Goal: Find contact information: Obtain details needed to contact an individual or organization

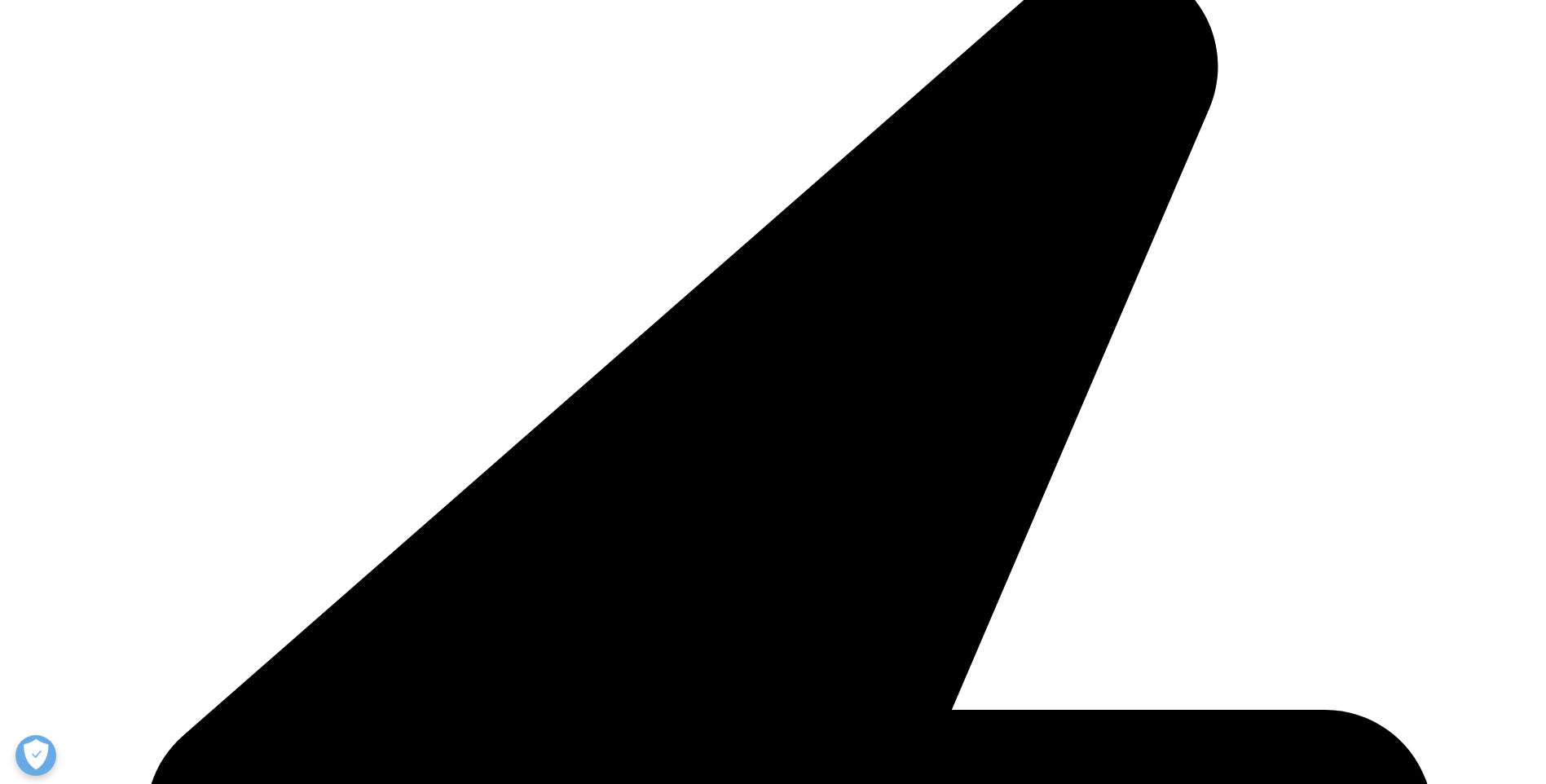
scroll to position [47, 0]
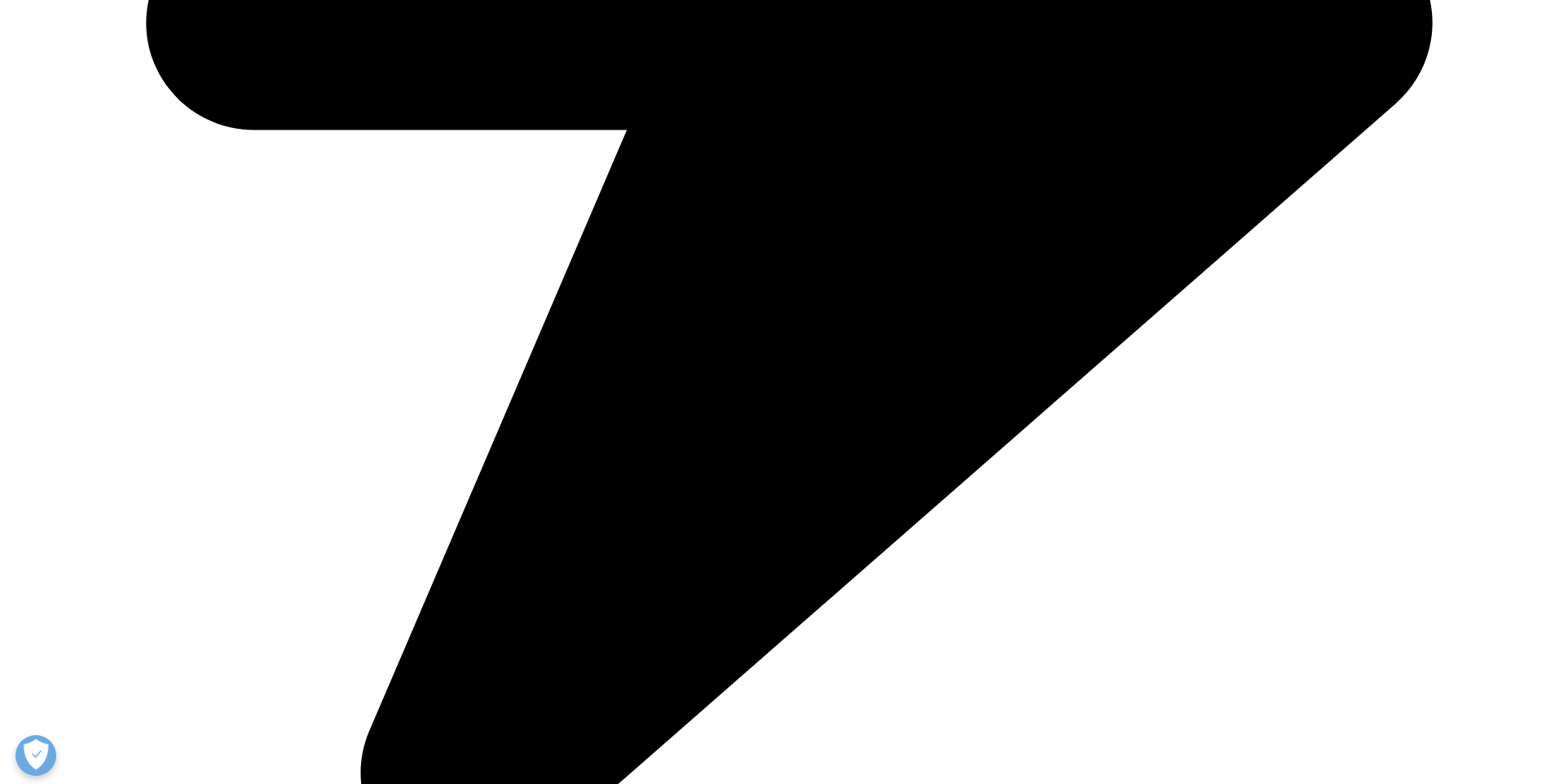
scroll to position [759, 0]
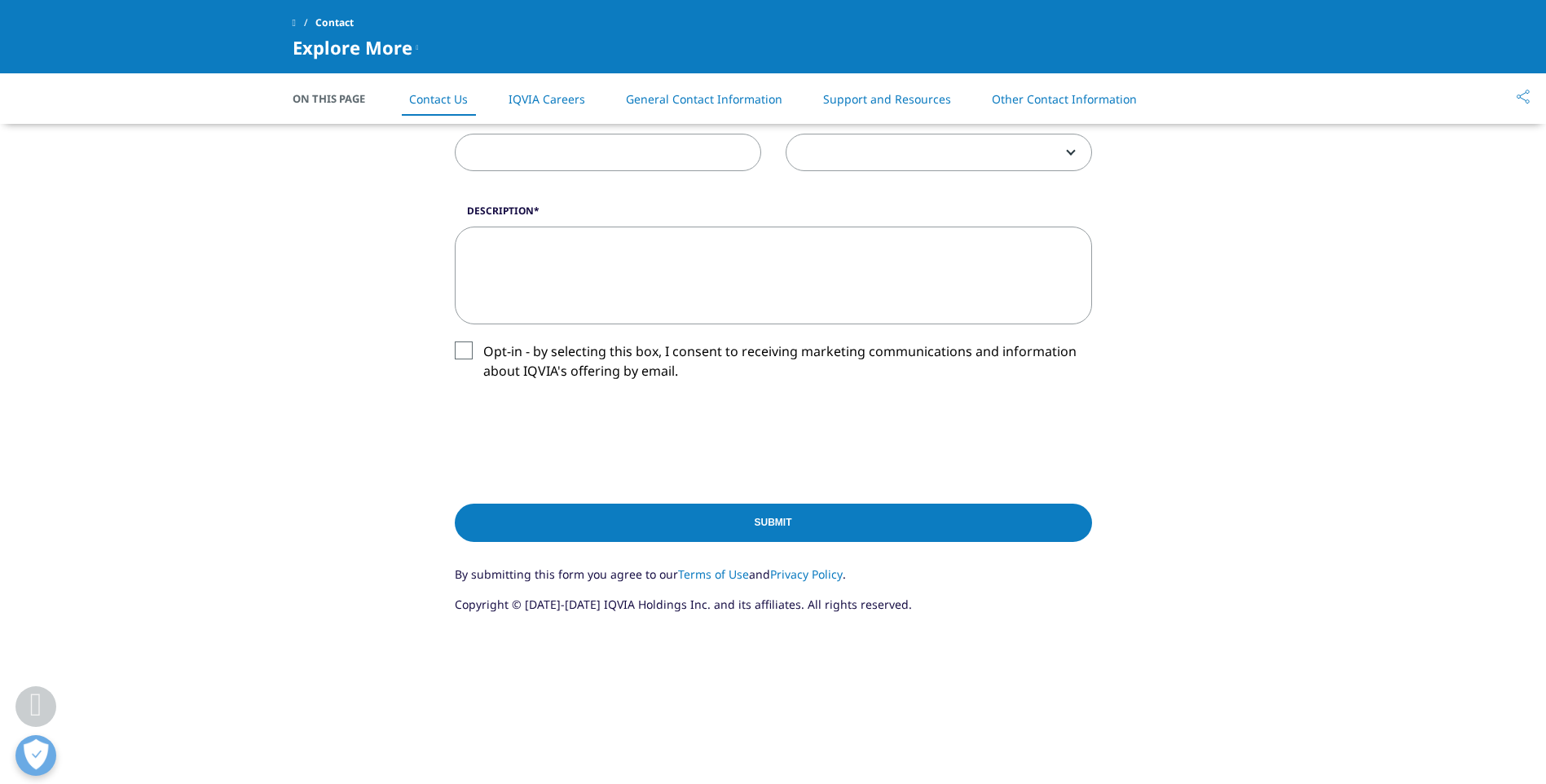
click at [1040, 106] on link "Other Contact Information" at bounding box center [1064, 99] width 145 height 15
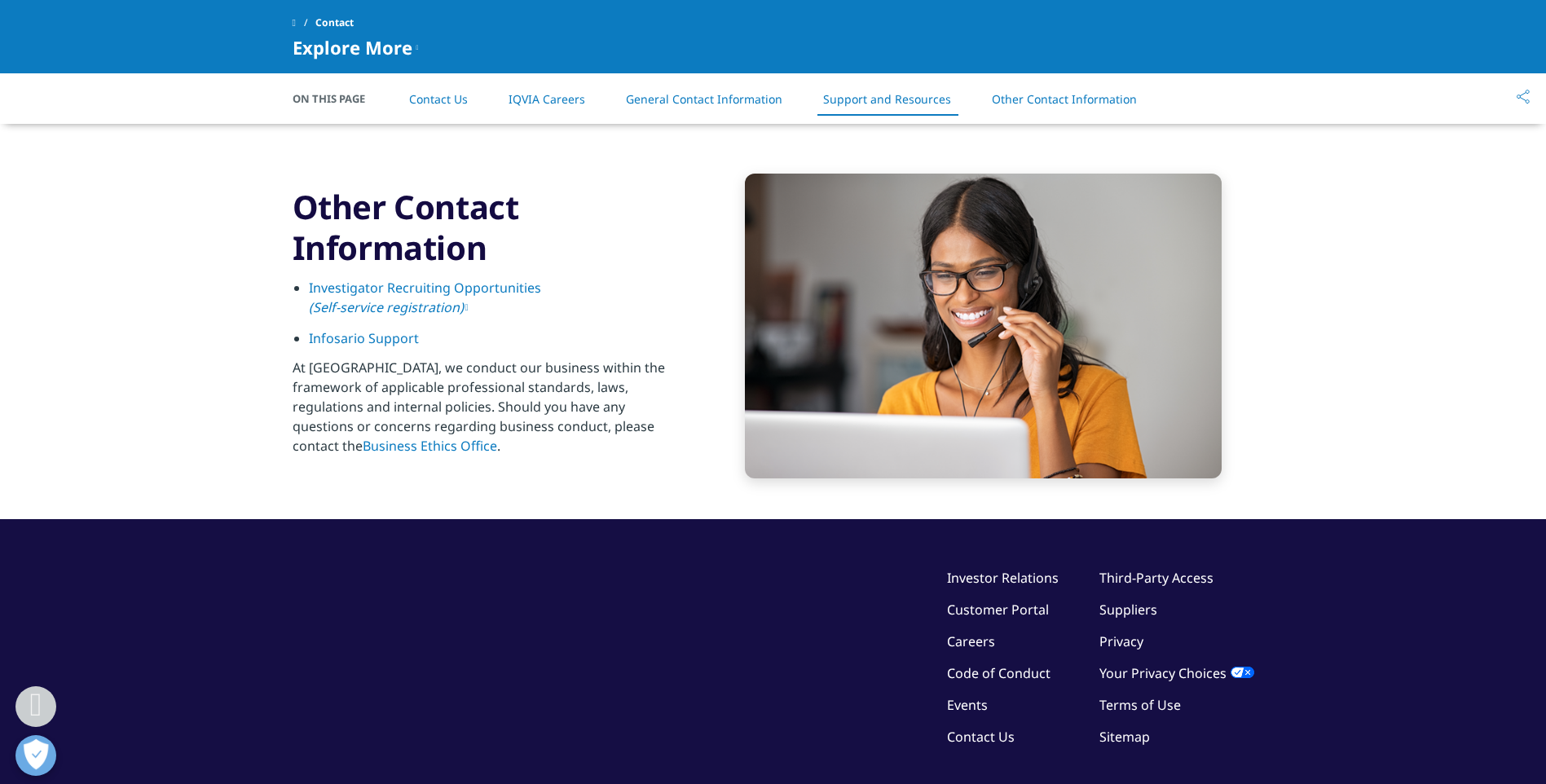
scroll to position [2539, 0]
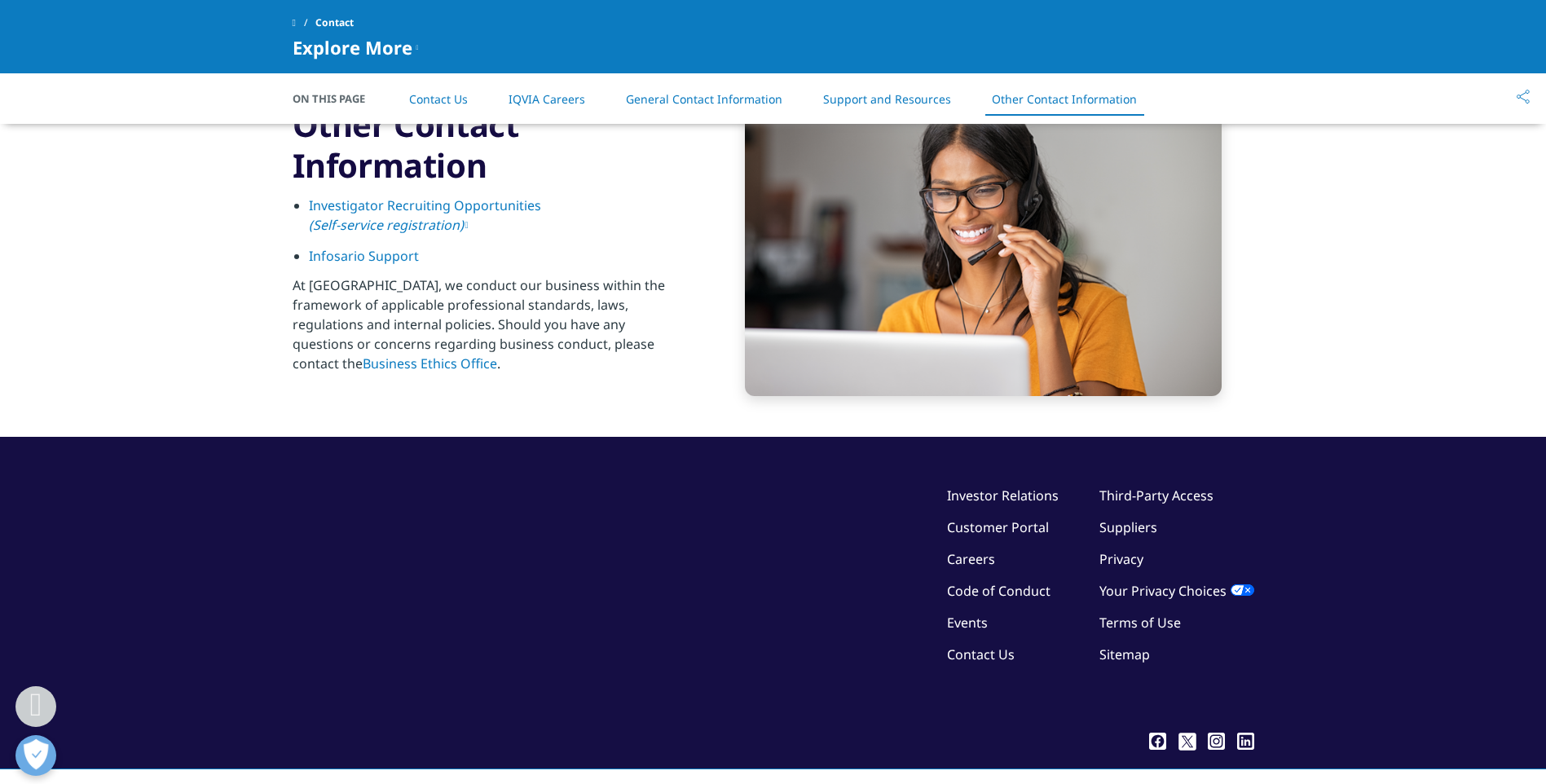
click at [374, 265] on link "Infosario Support" at bounding box center [364, 256] width 110 height 18
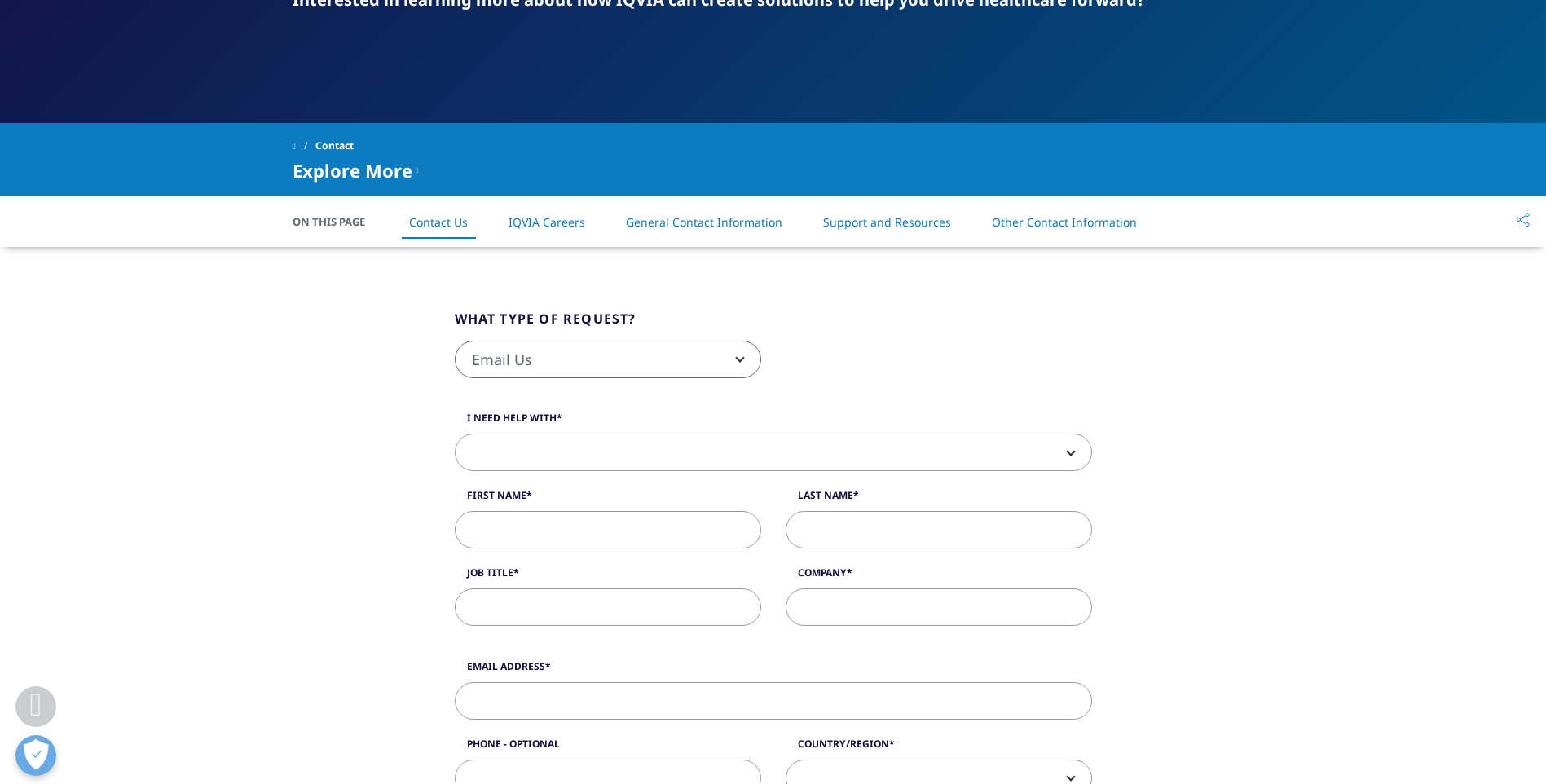
scroll to position [0, 0]
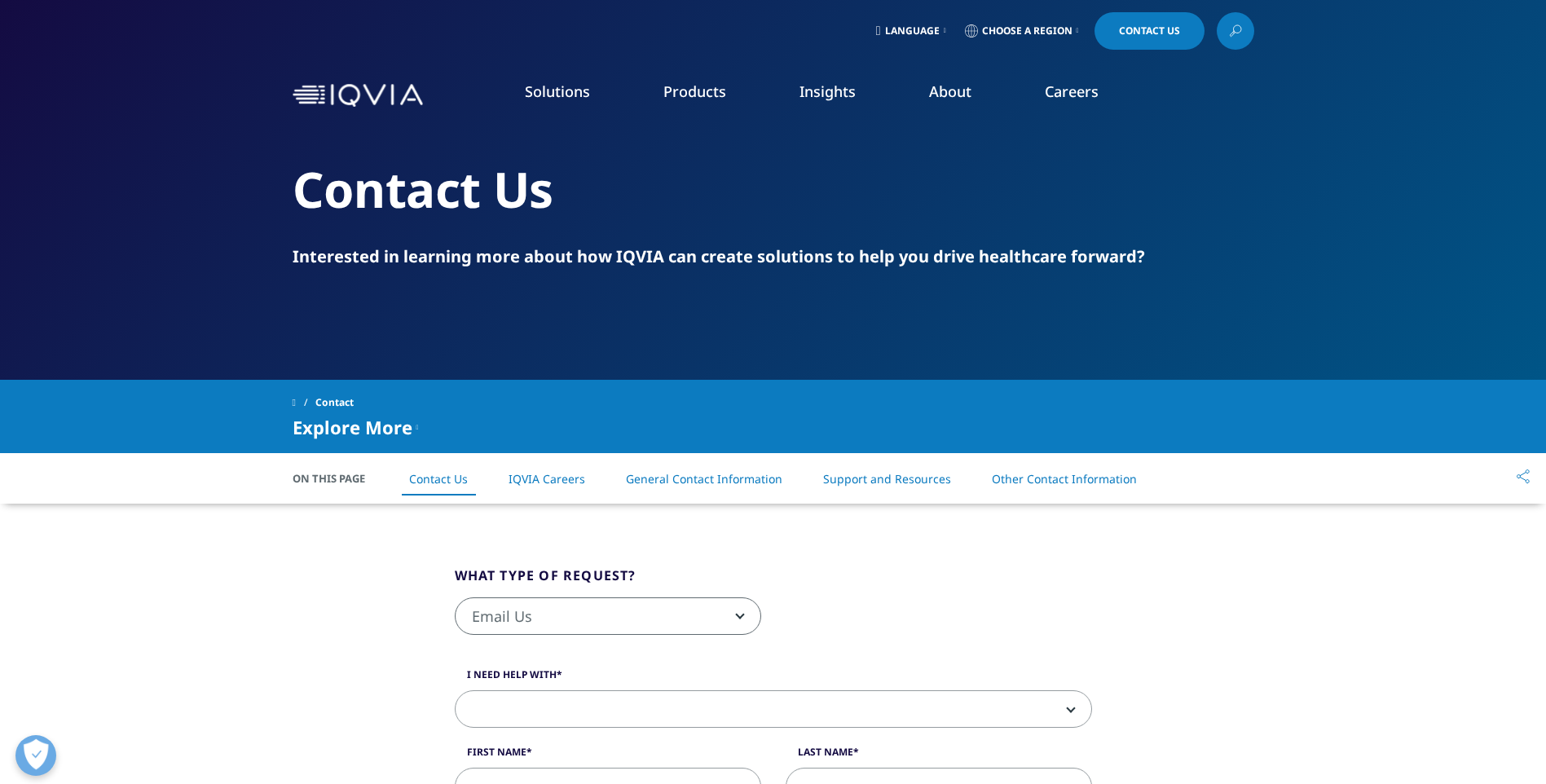
click at [1030, 25] on span "Choose a Region" at bounding box center [1027, 30] width 91 height 13
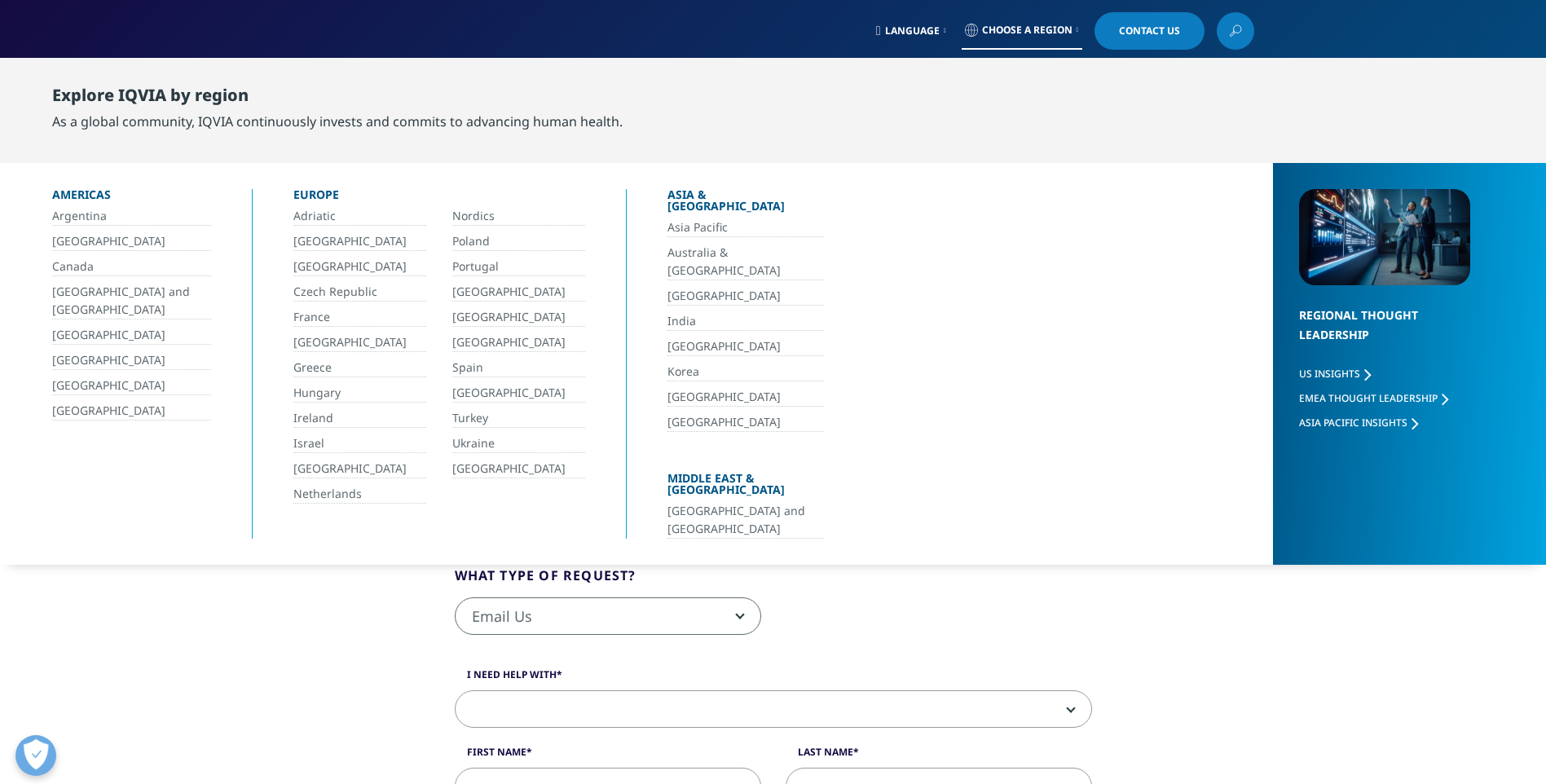
click at [322, 190] on div "Europe" at bounding box center [439, 197] width 292 height 18
